Goal: Transaction & Acquisition: Download file/media

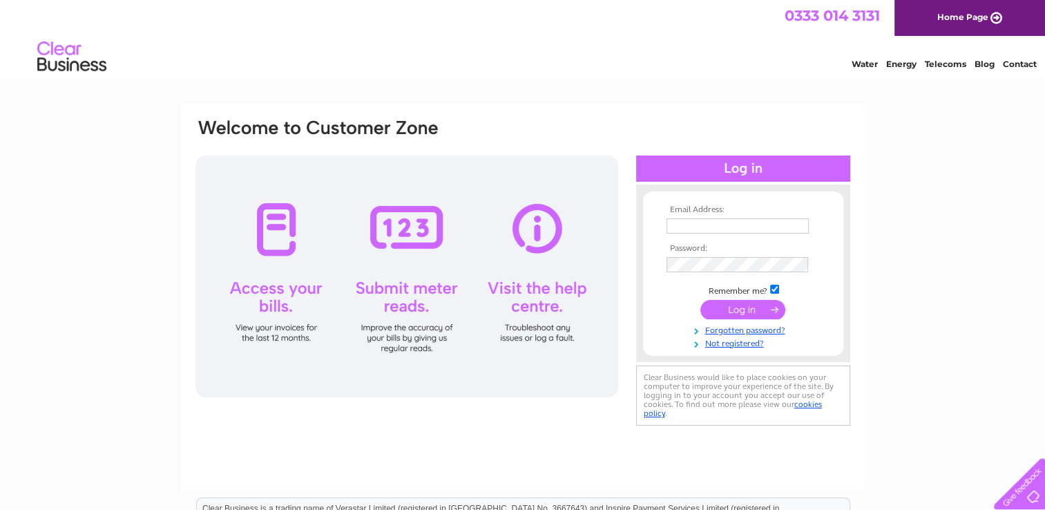
type input "[PERSON_NAME][EMAIL_ADDRESS][DOMAIN_NAME]"
click at [729, 307] on input "submit" at bounding box center [742, 309] width 85 height 19
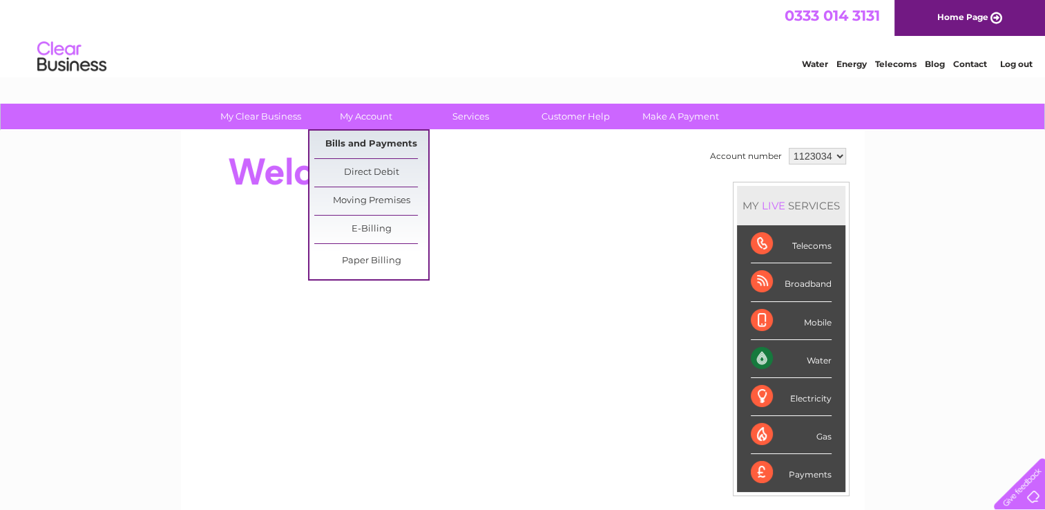
click at [373, 142] on link "Bills and Payments" at bounding box center [371, 145] width 114 height 28
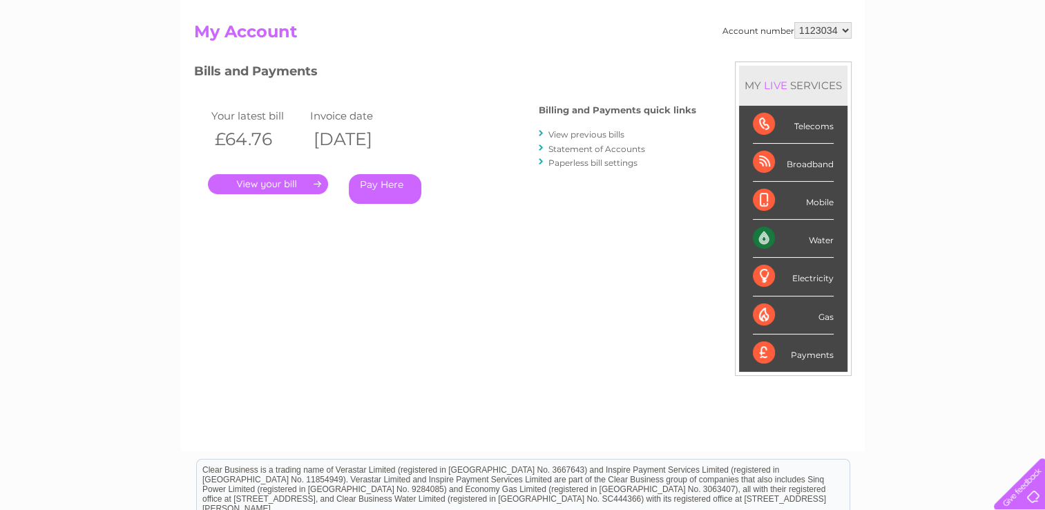
scroll to position [138, 0]
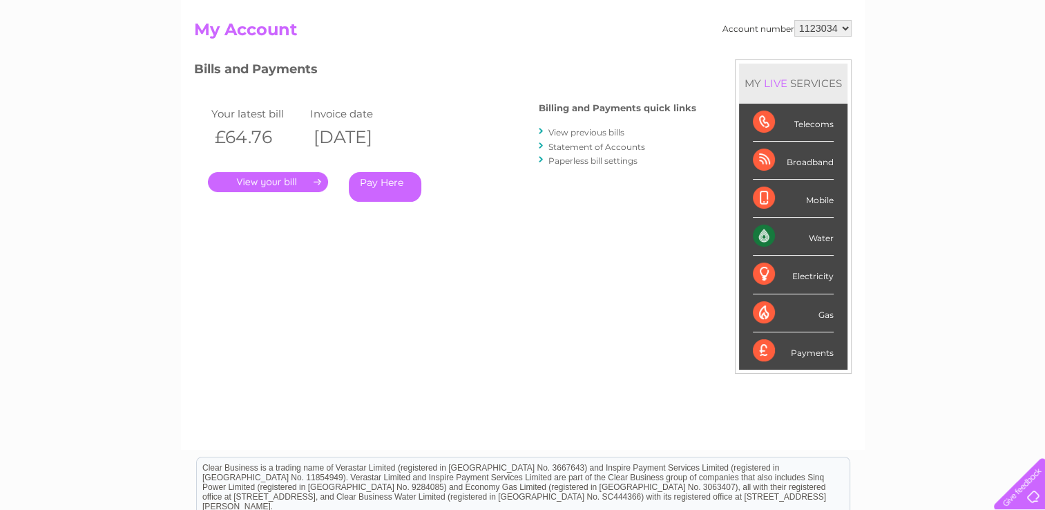
click at [602, 132] on link "View previous bills" at bounding box center [586, 132] width 76 height 10
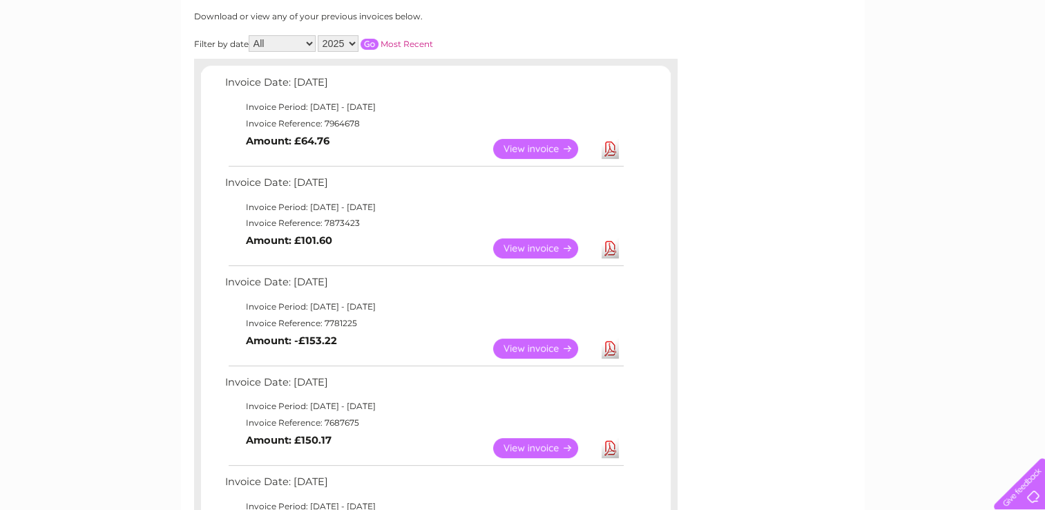
scroll to position [207, 0]
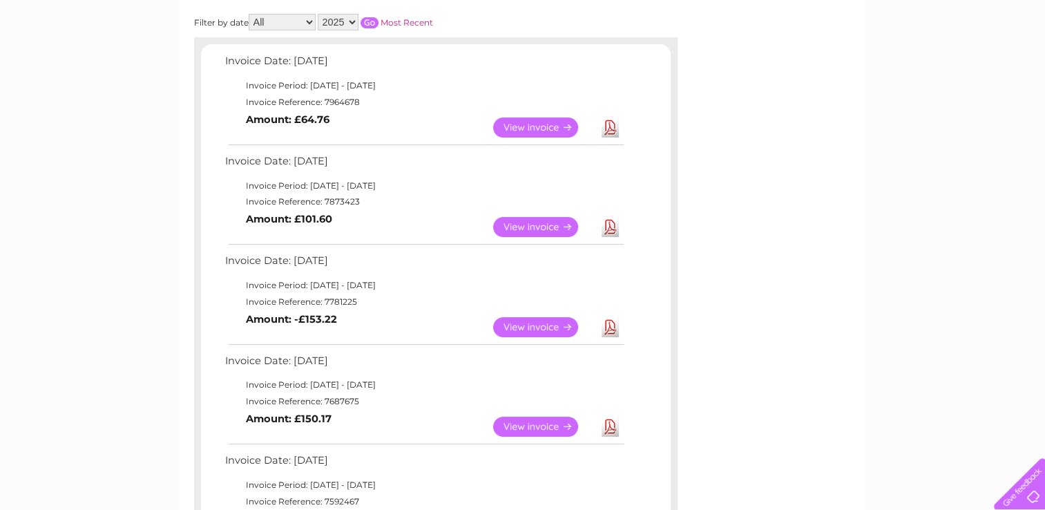
click at [618, 225] on link "Download" at bounding box center [610, 227] width 17 height 20
click at [525, 228] on link "View" at bounding box center [544, 227] width 102 height 20
